Goal: Find specific page/section: Find specific page/section

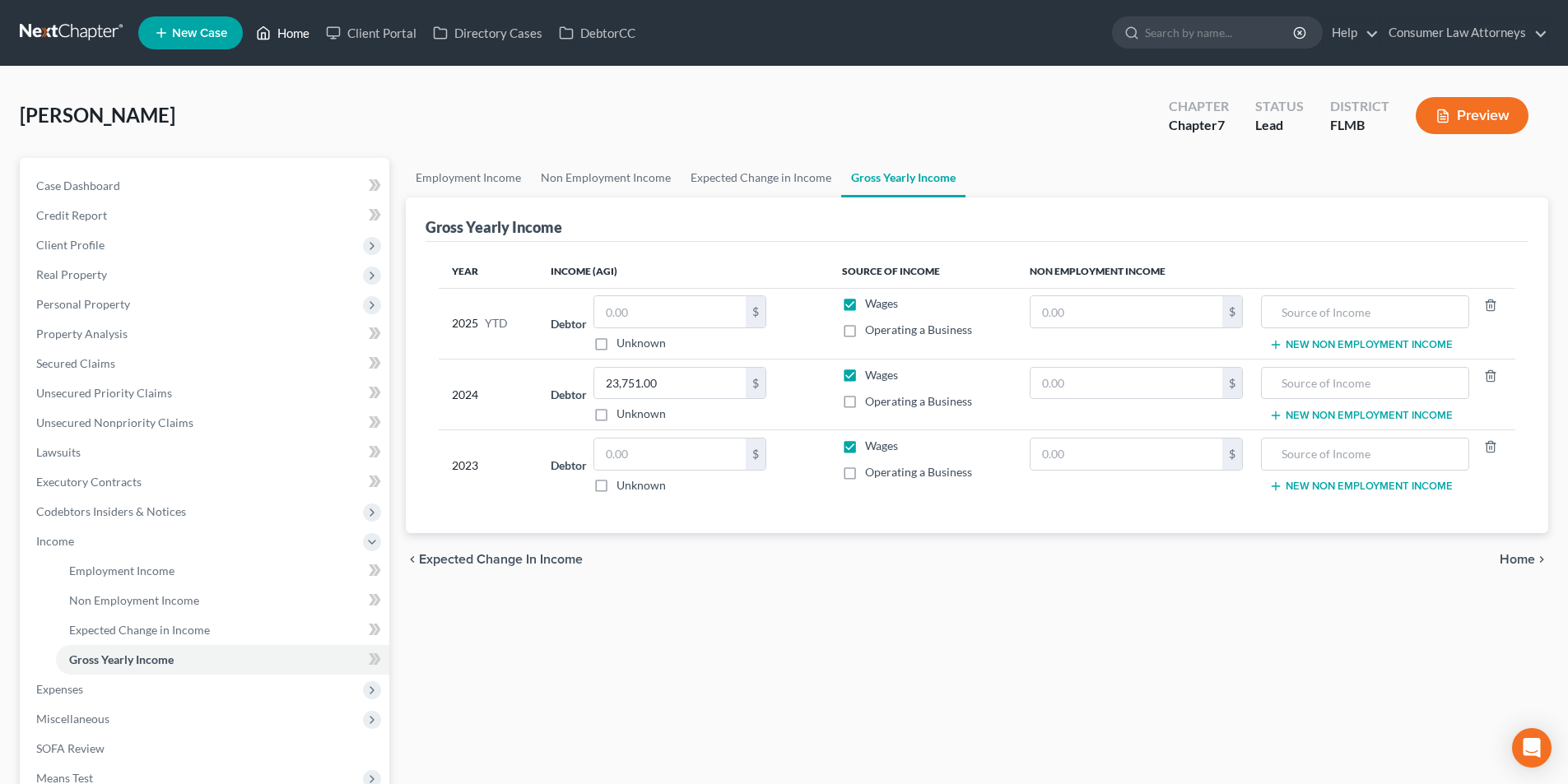
click at [285, 29] on link "Home" at bounding box center [283, 33] width 70 height 30
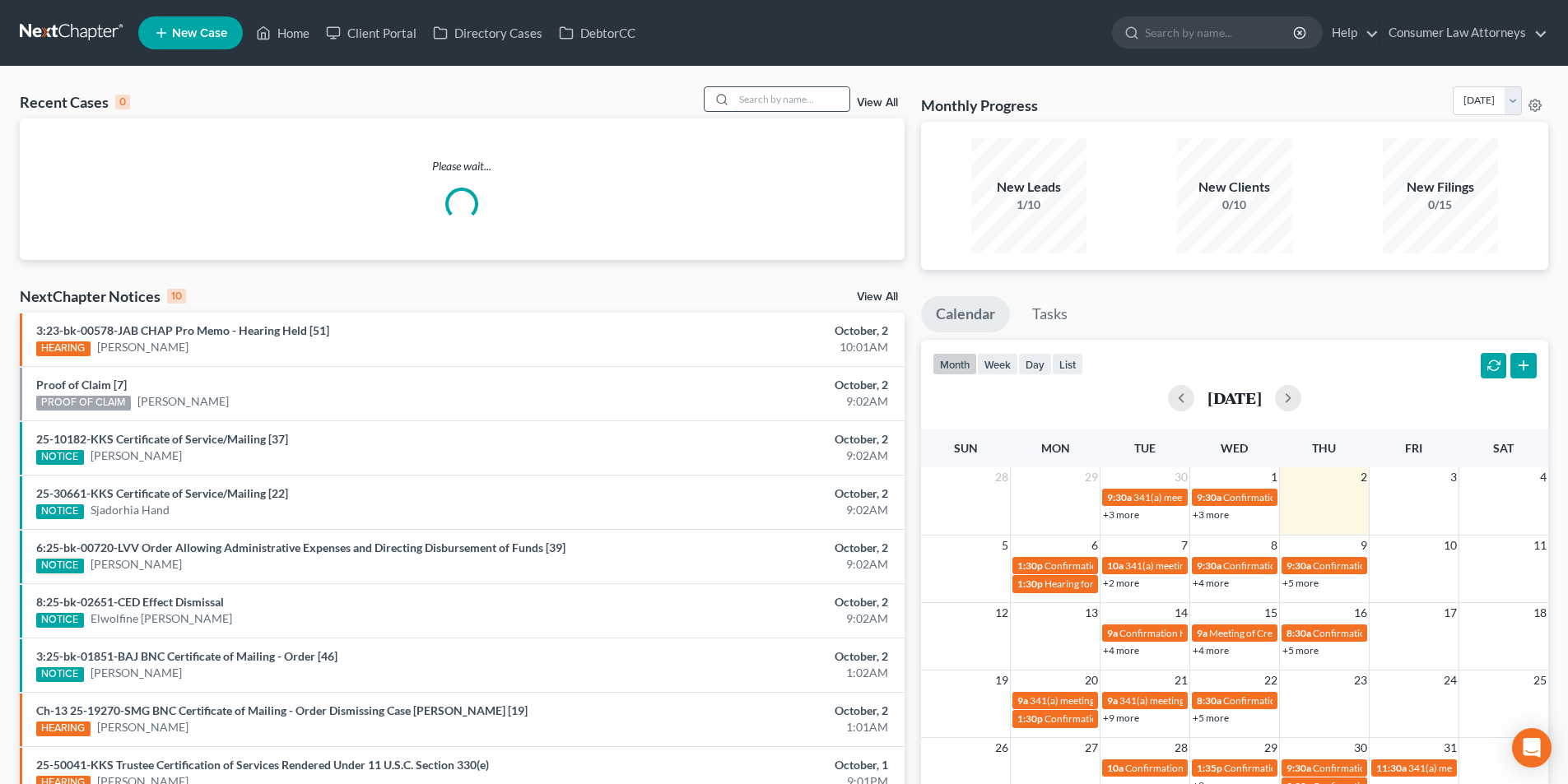
click at [817, 102] on input "search" at bounding box center [791, 99] width 115 height 24
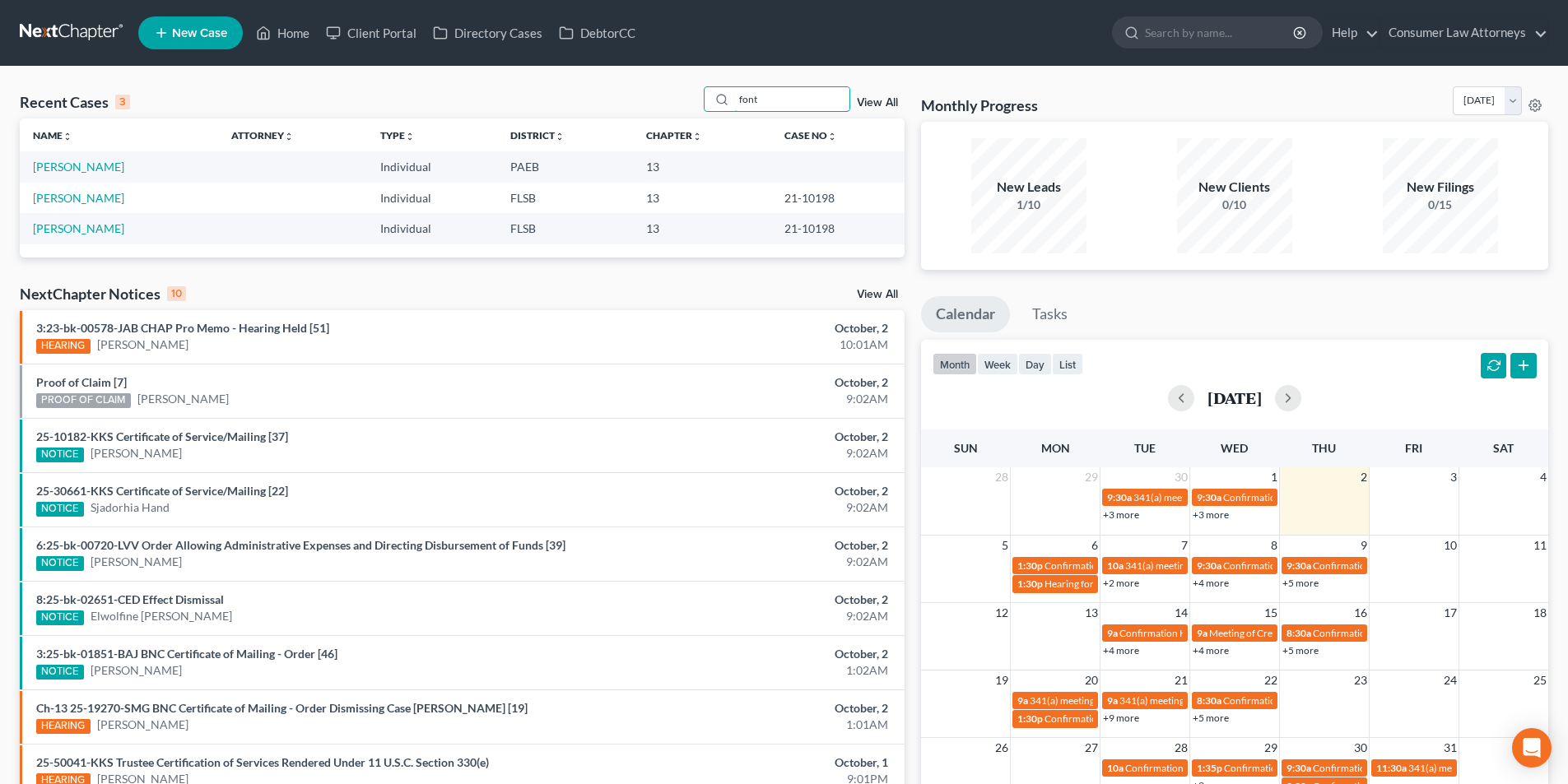
type input "font"
click at [118, 159] on td "[PERSON_NAME]" at bounding box center [118, 167] width 198 height 31
click at [117, 164] on link "[PERSON_NAME]" at bounding box center [78, 166] width 92 height 14
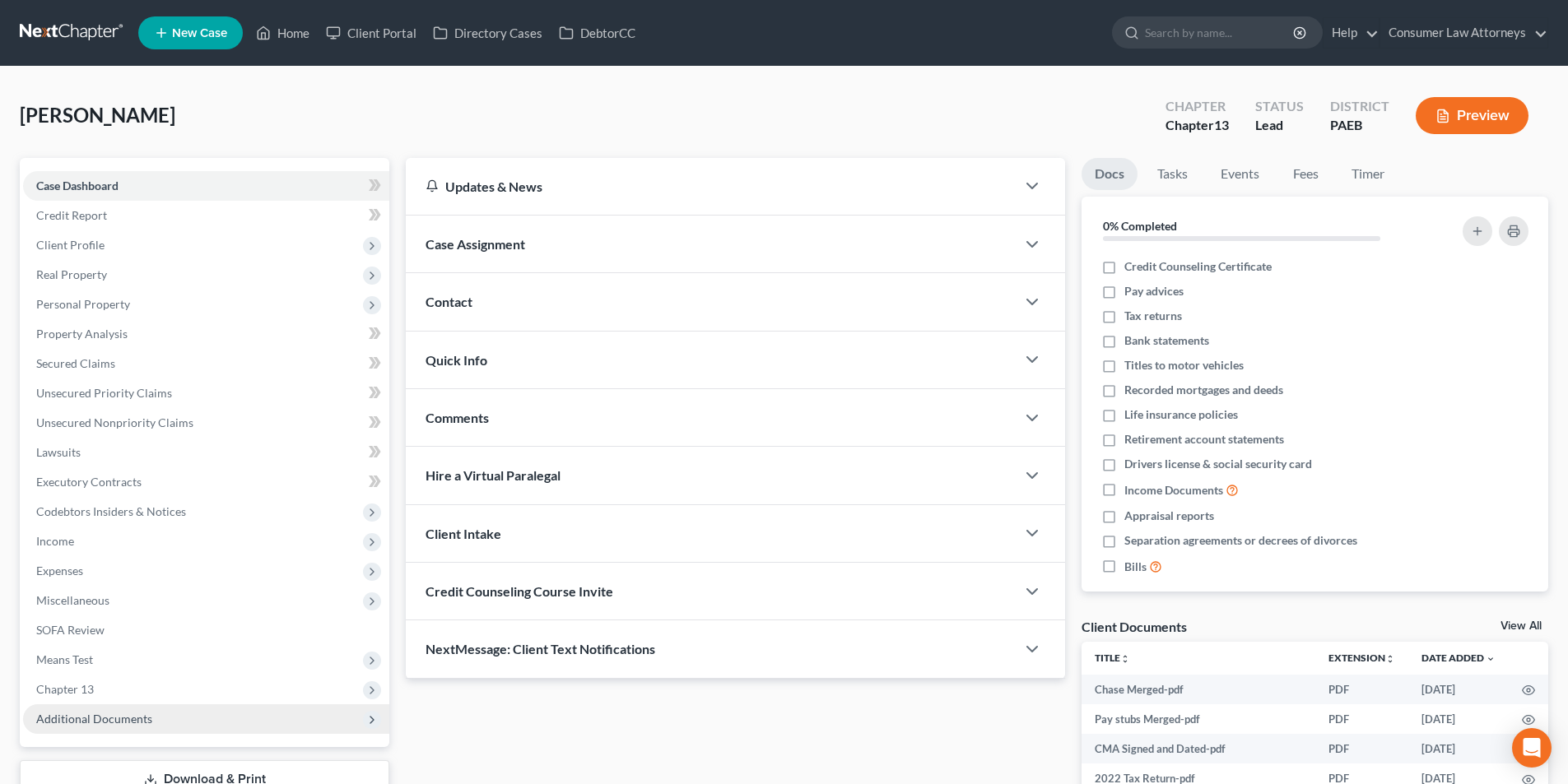
click at [101, 716] on span "Additional Documents" at bounding box center [93, 718] width 116 height 14
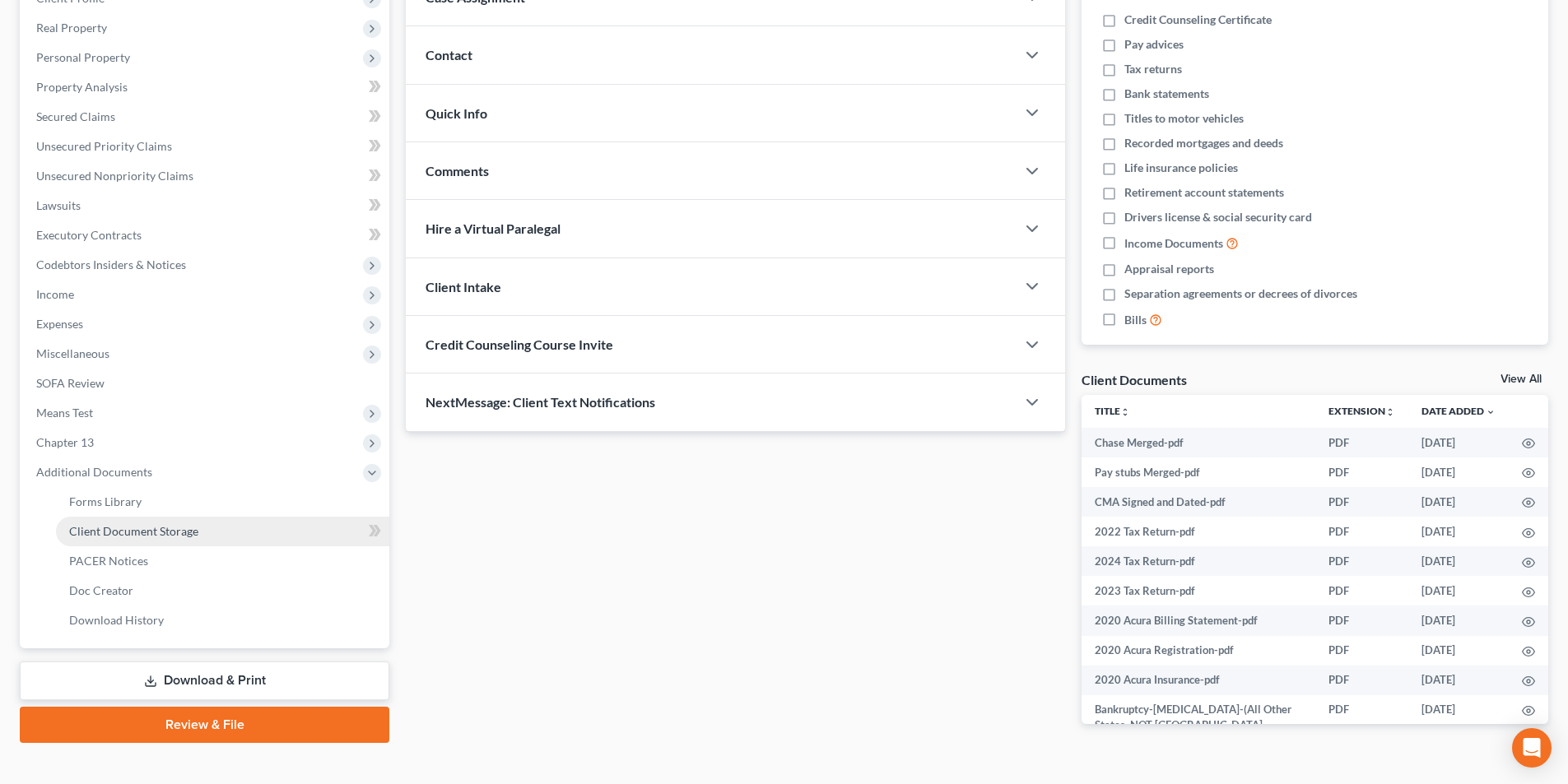
click at [159, 531] on span "Client Document Storage" at bounding box center [134, 531] width 129 height 14
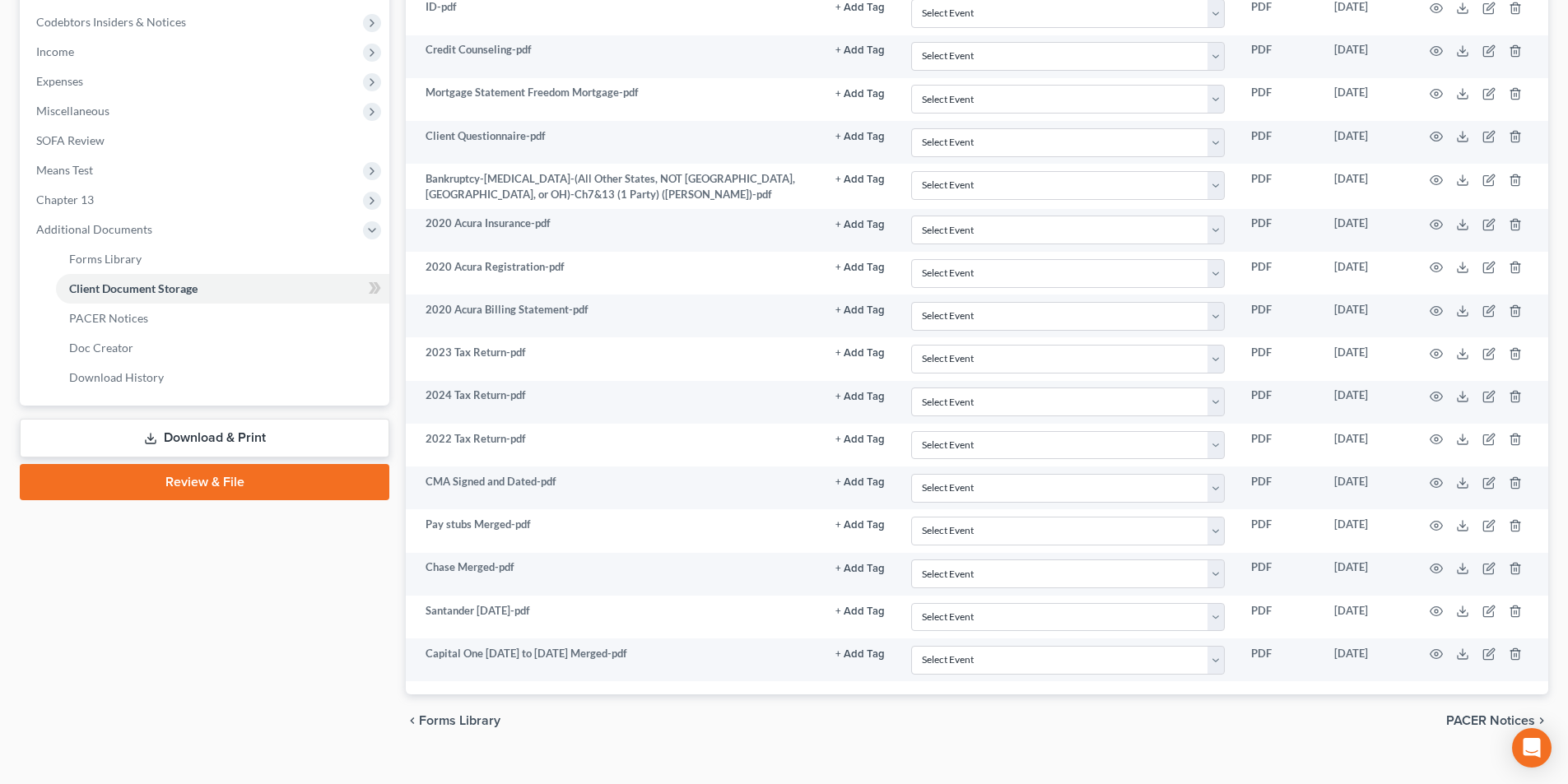
scroll to position [515, 0]
